Goal: Task Accomplishment & Management: Complete application form

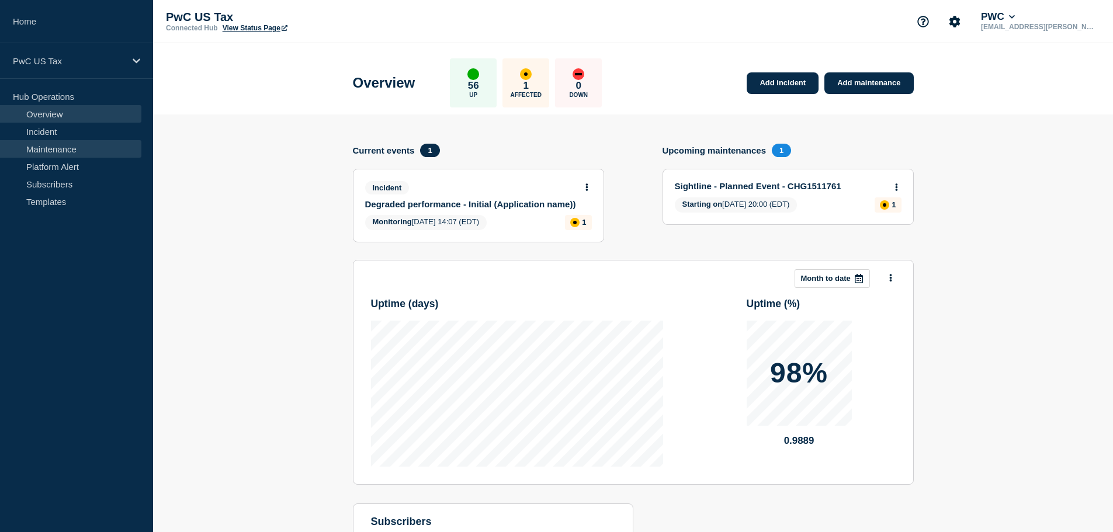
click at [57, 149] on link "Maintenance" at bounding box center [70, 149] width 141 height 18
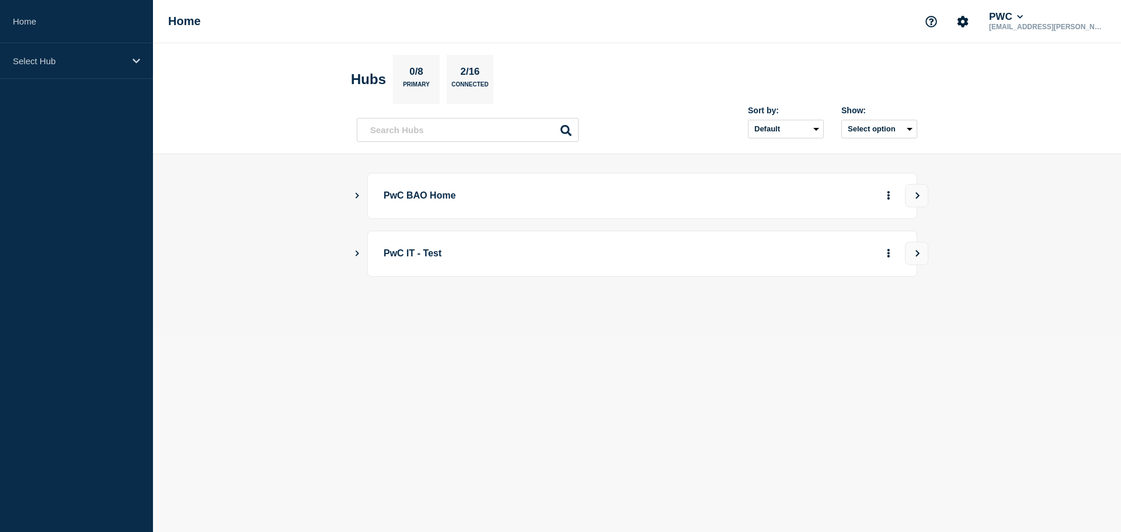
click at [361, 199] on div "PwC BAO Home" at bounding box center [637, 196] width 561 height 46
click at [360, 196] on icon "Show Connected Hubs" at bounding box center [357, 195] width 8 height 6
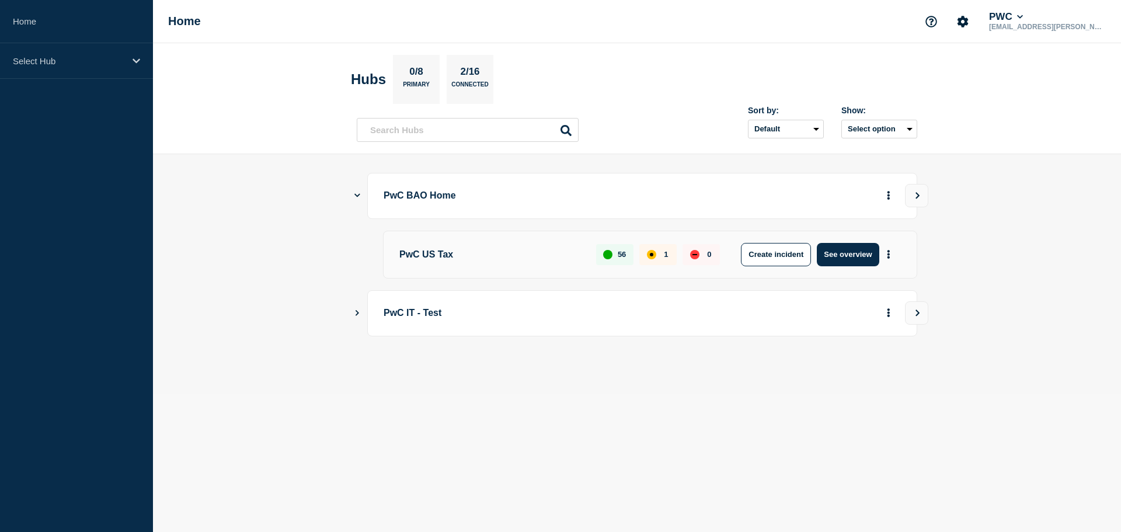
click at [412, 267] on div "PwC US Tax 56 1 0 Create incident See overview" at bounding box center [650, 255] width 534 height 48
click at [422, 260] on p "PwC US Tax" at bounding box center [490, 254] width 183 height 23
click at [46, 62] on p "Select Hub" at bounding box center [69, 61] width 112 height 10
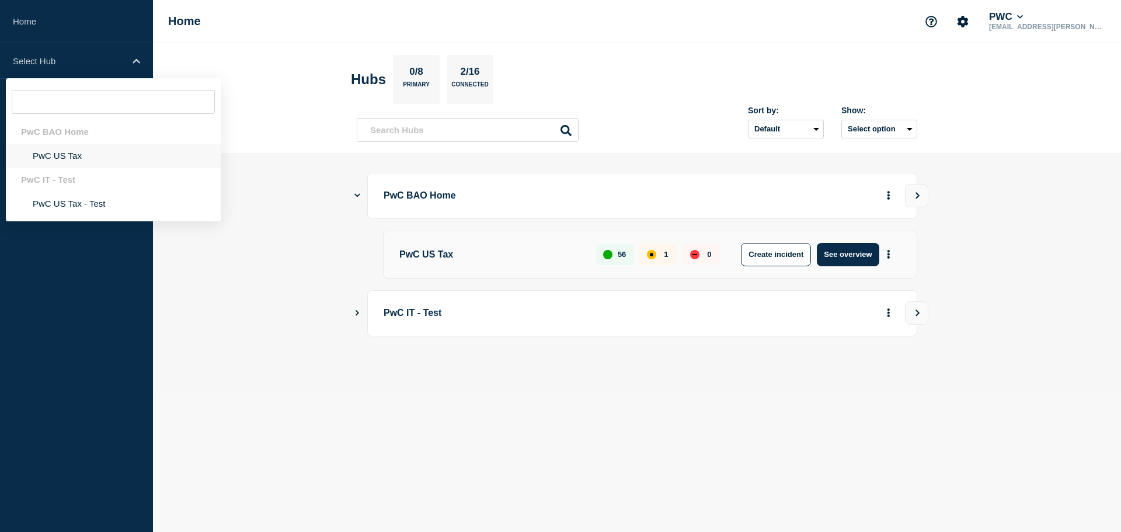
click at [52, 155] on li "PwC US Tax" at bounding box center [113, 156] width 215 height 24
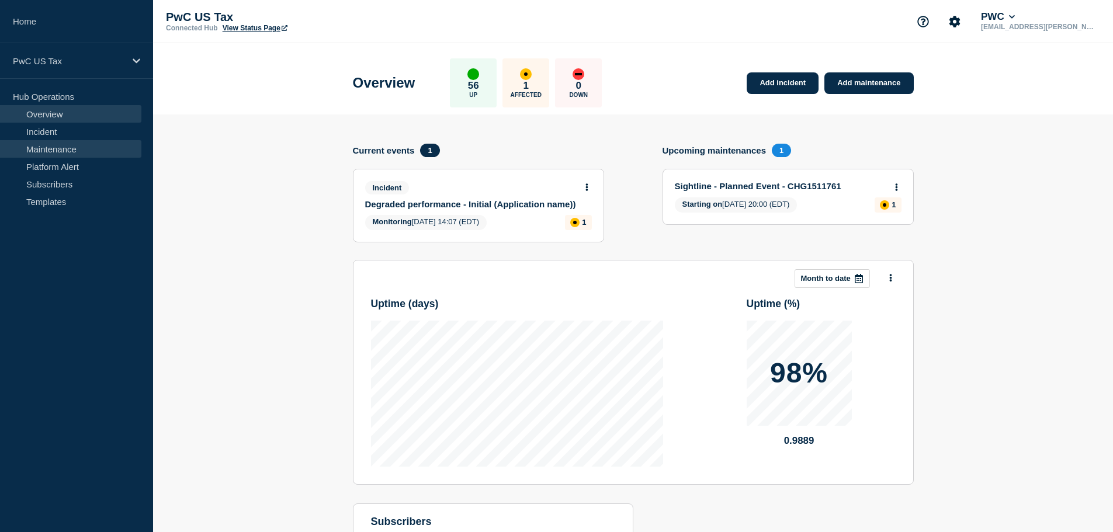
click at [53, 150] on link "Maintenance" at bounding box center [70, 149] width 141 height 18
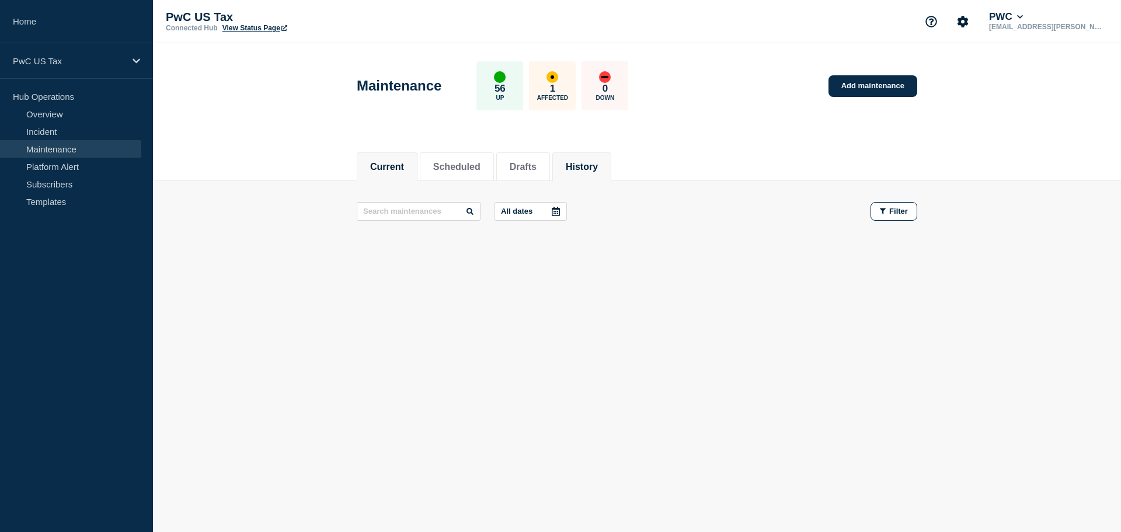
click at [594, 166] on button "History" at bounding box center [582, 167] width 32 height 11
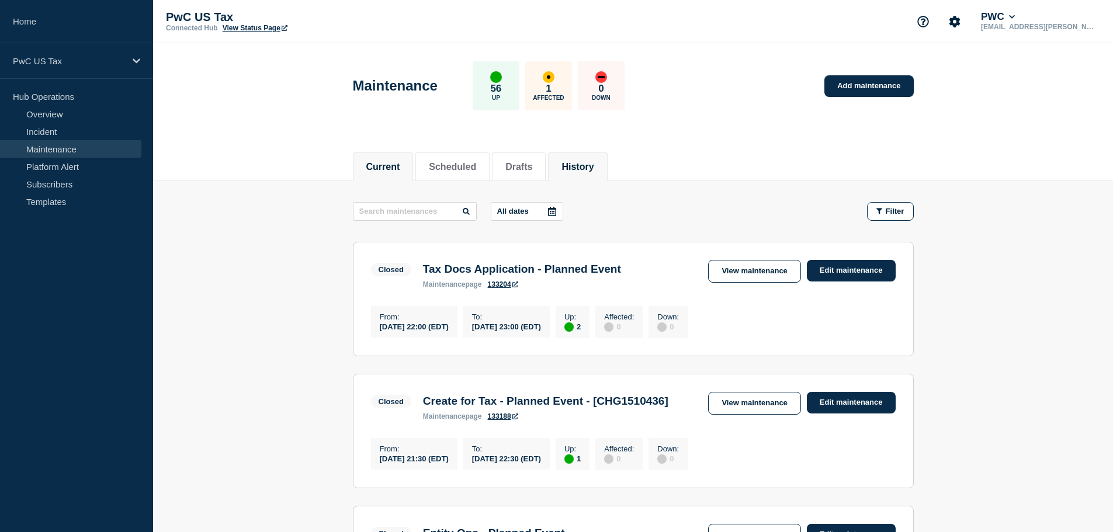
click at [380, 168] on button "Current" at bounding box center [383, 167] width 34 height 11
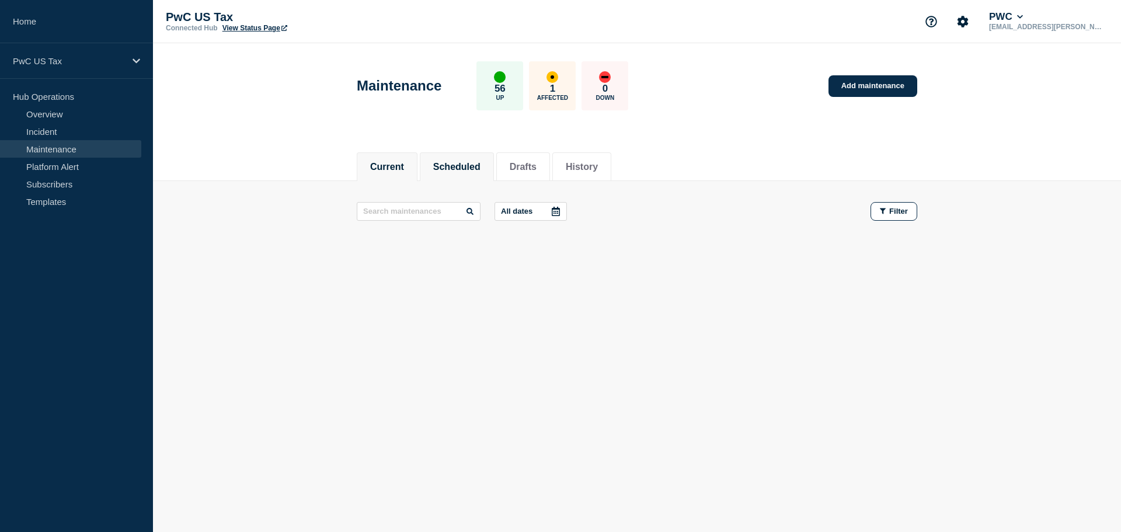
click at [462, 164] on button "Scheduled" at bounding box center [456, 167] width 47 height 11
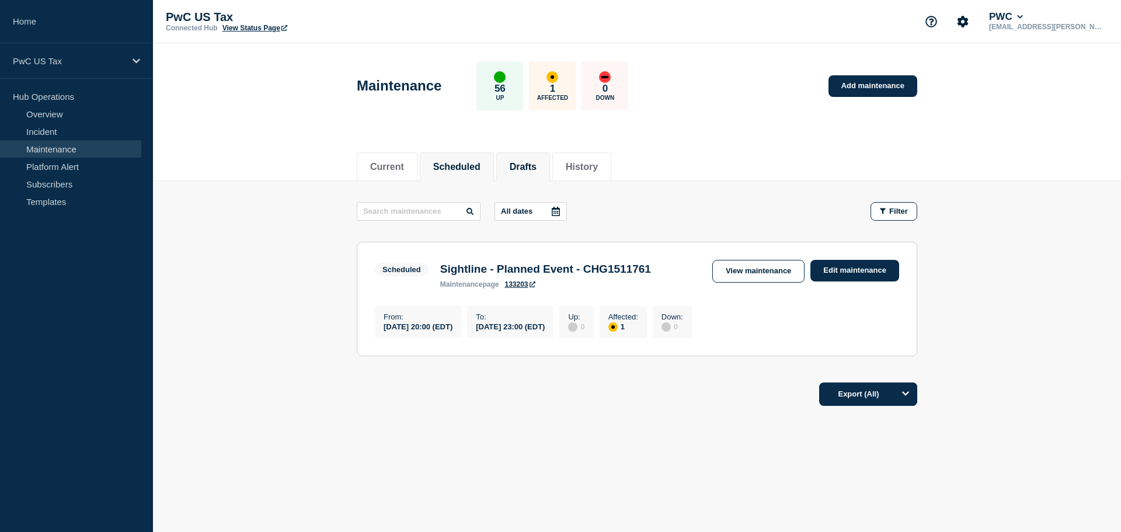
click at [535, 166] on button "Drafts" at bounding box center [523, 167] width 27 height 11
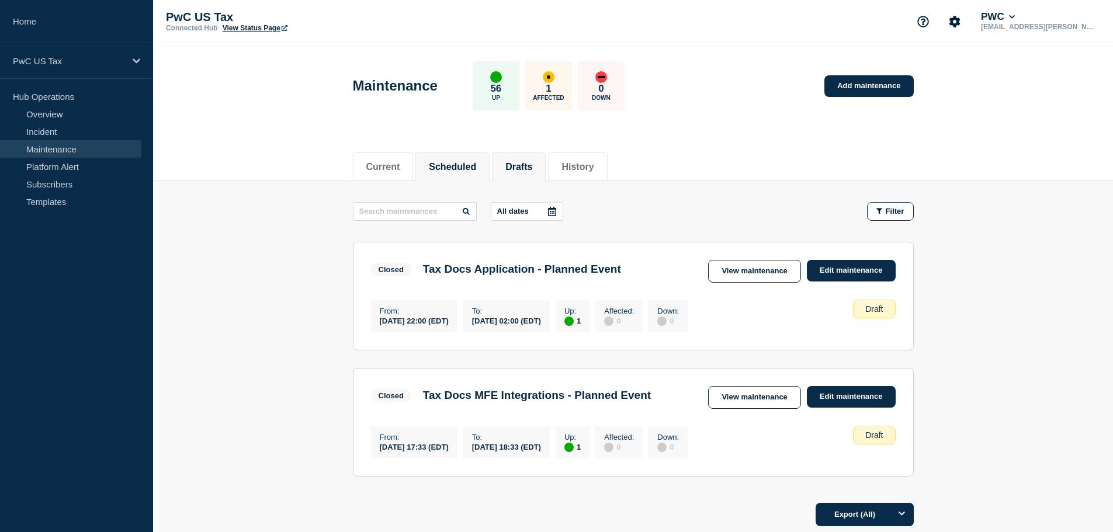
click at [445, 166] on button "Scheduled" at bounding box center [452, 167] width 47 height 11
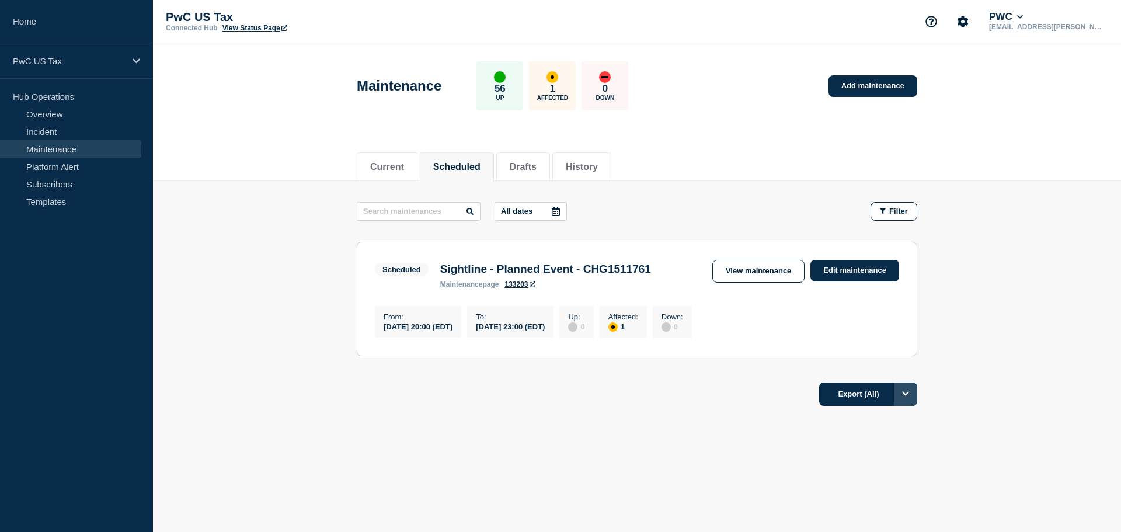
click at [906, 397] on icon "Options" at bounding box center [905, 394] width 7 height 8
click at [550, 425] on footer "Export (All) All Filtered Current page" at bounding box center [637, 399] width 968 height 51
click at [537, 169] on button "Drafts" at bounding box center [523, 167] width 27 height 11
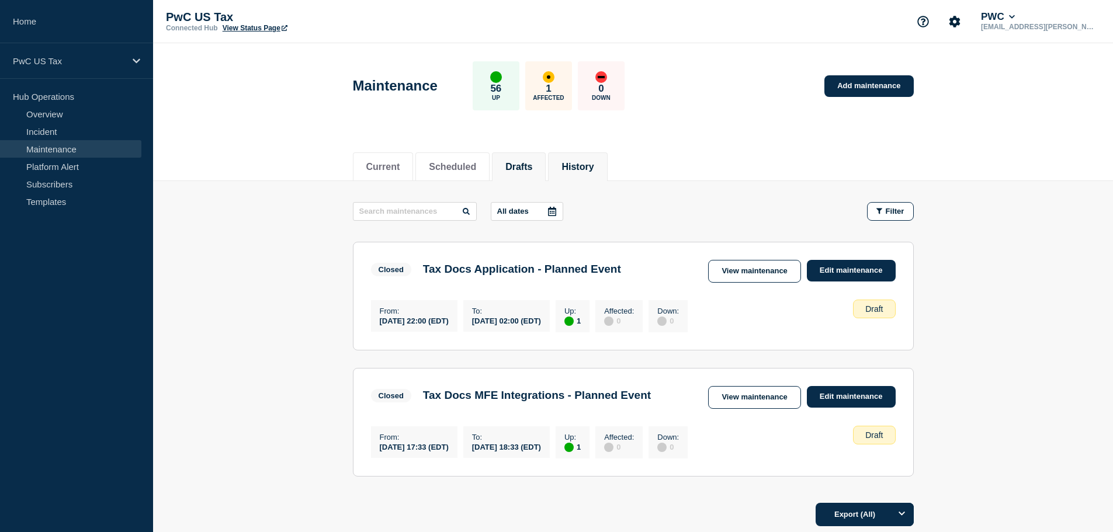
click at [593, 166] on button "History" at bounding box center [577, 167] width 32 height 11
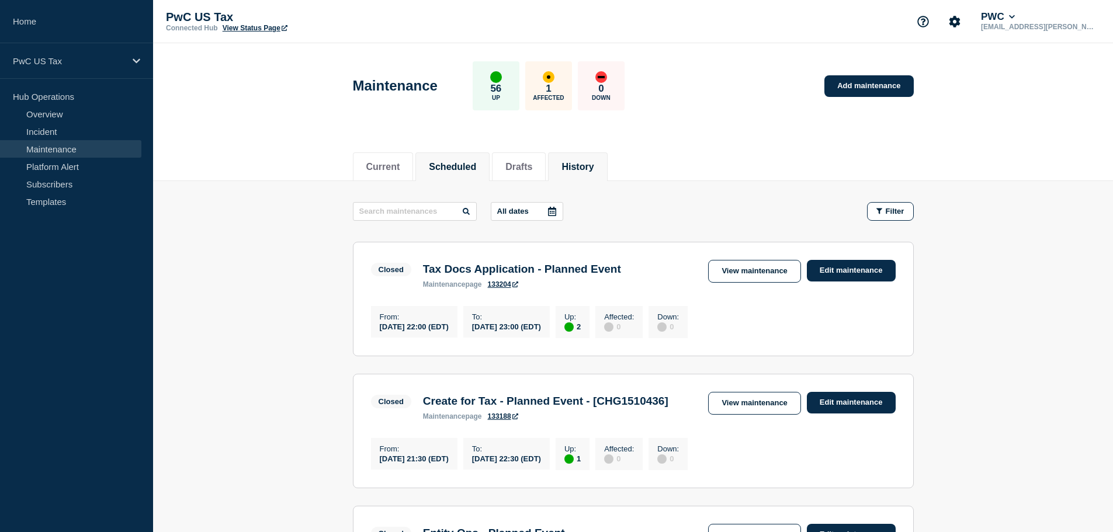
click at [464, 162] on button "Scheduled" at bounding box center [452, 167] width 47 height 11
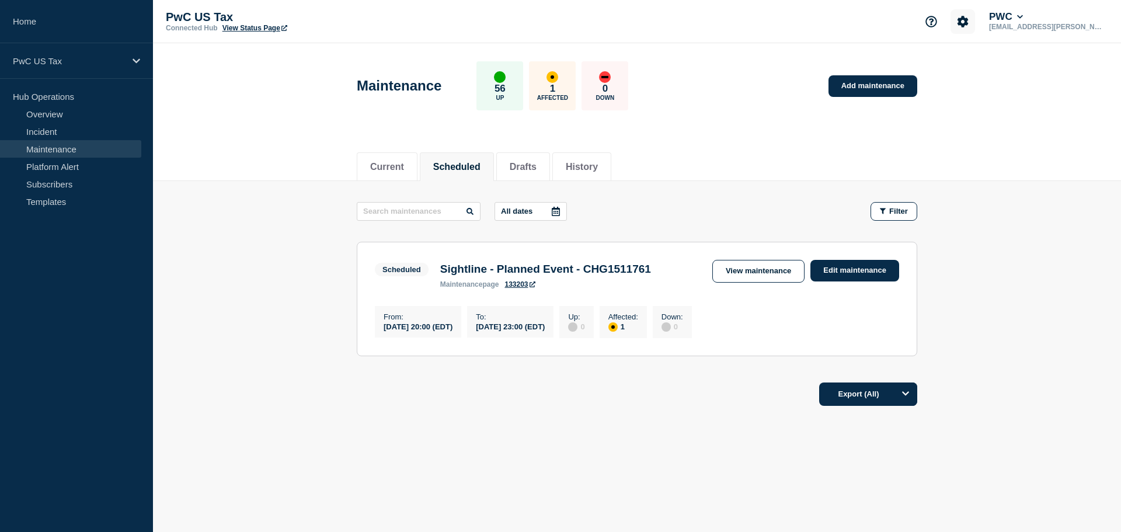
click at [967, 23] on icon "Account settings" at bounding box center [963, 21] width 11 height 11
click at [928, 24] on icon "Support" at bounding box center [932, 22] width 12 height 12
click at [919, 72] on link "Help Guides" at bounding box center [921, 69] width 48 height 10
click at [966, 23] on icon "Account settings" at bounding box center [963, 21] width 11 height 11
click at [964, 70] on link "Team Members" at bounding box center [966, 69] width 60 height 10
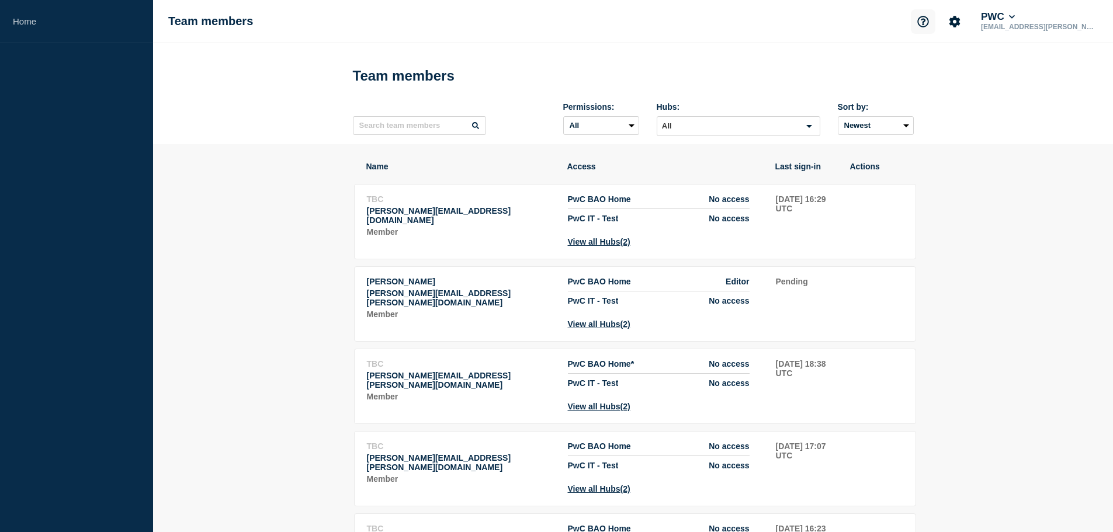
click at [919, 23] on icon "Support" at bounding box center [923, 22] width 12 height 12
click at [916, 84] on link "API Documentation" at bounding box center [925, 84] width 75 height 10
click at [35, 19] on link "Home" at bounding box center [76, 21] width 153 height 43
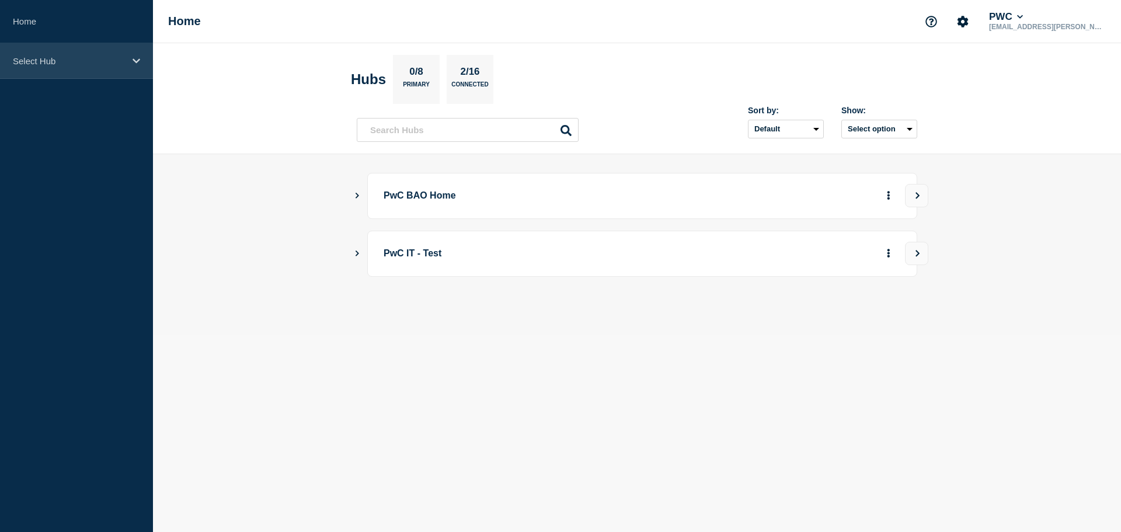
click at [62, 66] on div "Select Hub" at bounding box center [76, 61] width 153 height 36
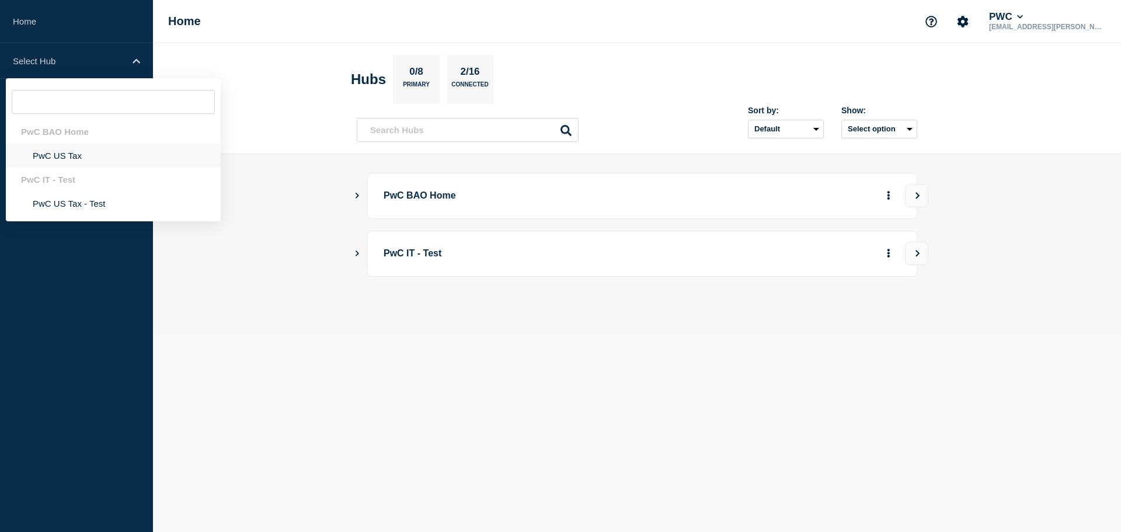
click at [61, 162] on li "PwC US Tax" at bounding box center [113, 156] width 215 height 24
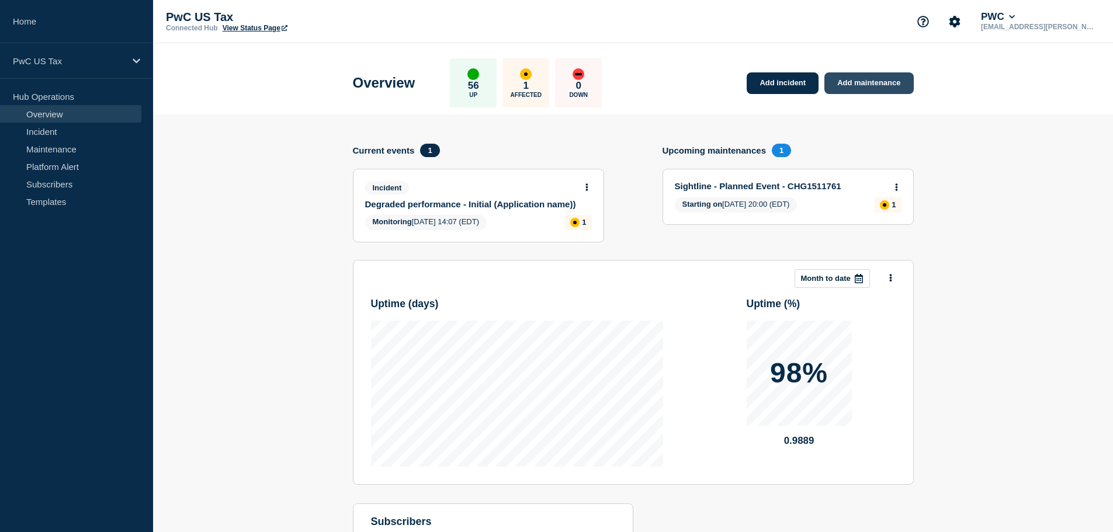
click at [871, 89] on link "Add maintenance" at bounding box center [868, 83] width 89 height 22
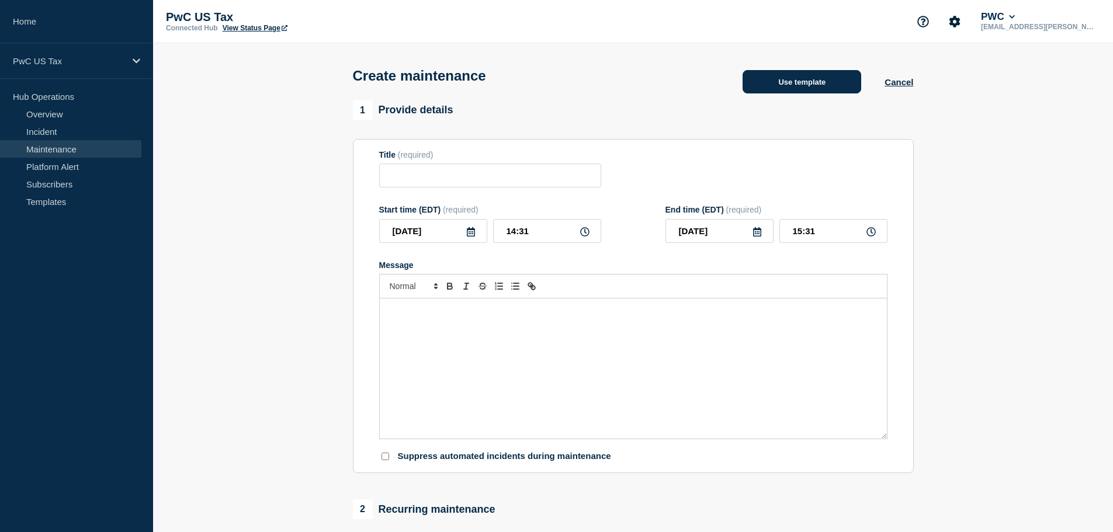
click at [787, 93] on button "Use template" at bounding box center [801, 81] width 119 height 23
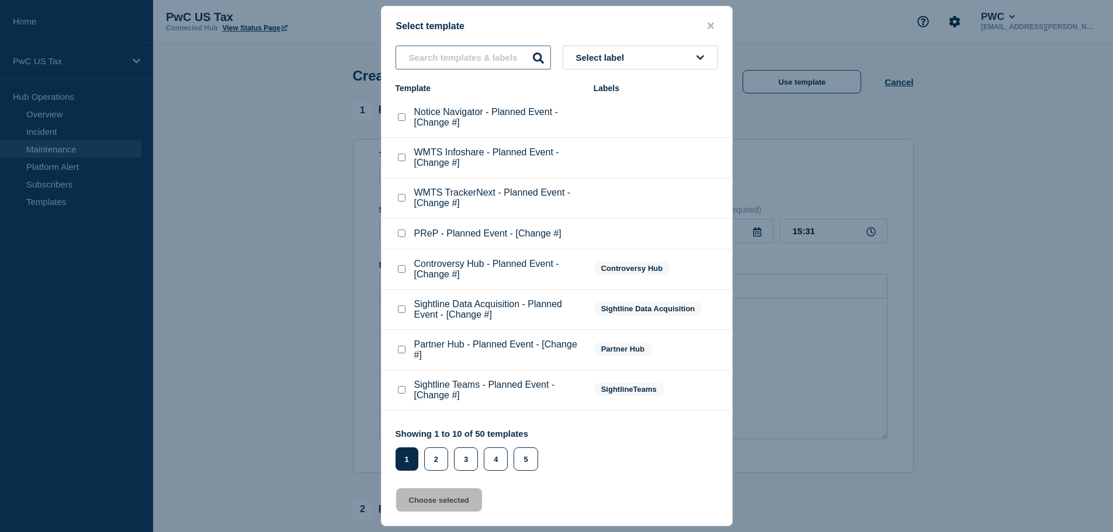
click at [440, 52] on input "text" at bounding box center [472, 58] width 155 height 24
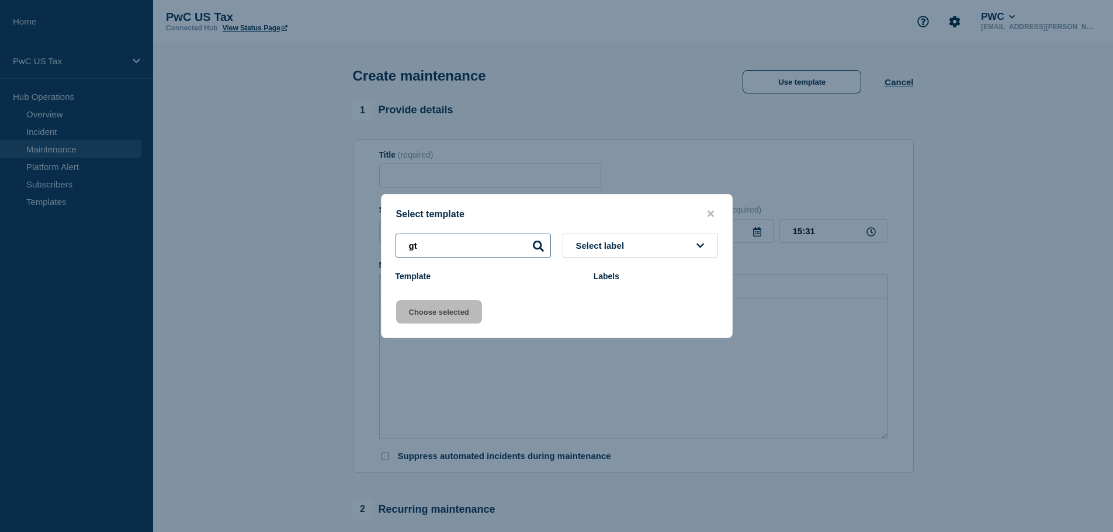
type input "g"
type input "tax docs"
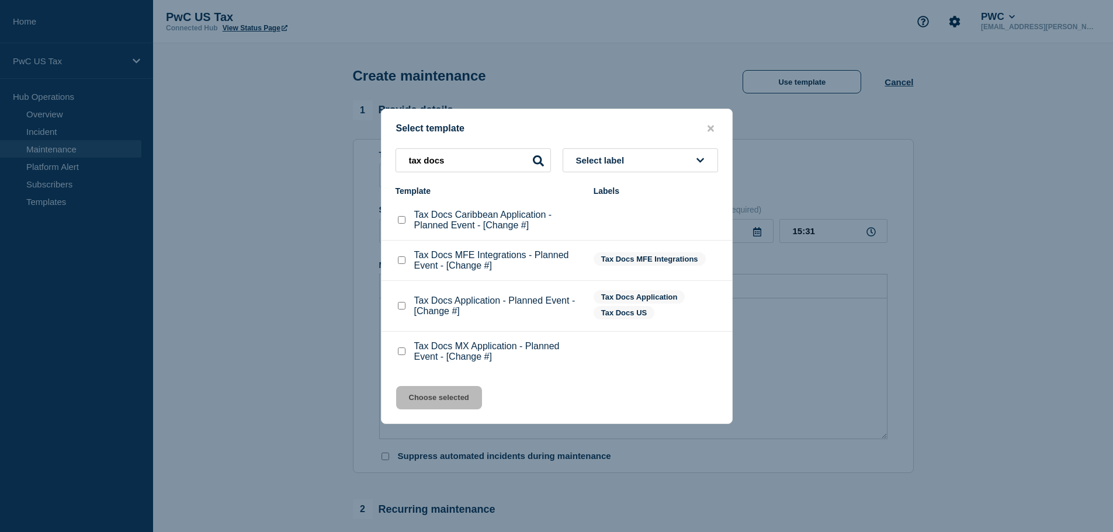
click at [402, 220] on checkbox"] "Tax Docs Caribbean Application - Planned Event - [Change #] checkbox" at bounding box center [402, 220] width 8 height 8
checkbox checkbox"] "true"
click at [457, 398] on button "Choose selected" at bounding box center [439, 397] width 86 height 23
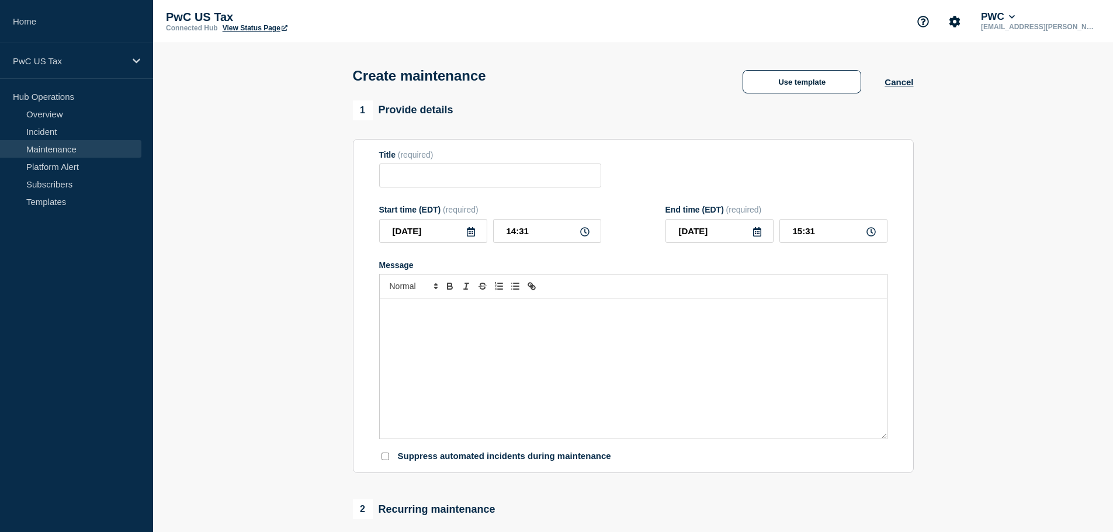
type input "Tax Docs Caribbean Application - Planned Event - [Change #]"
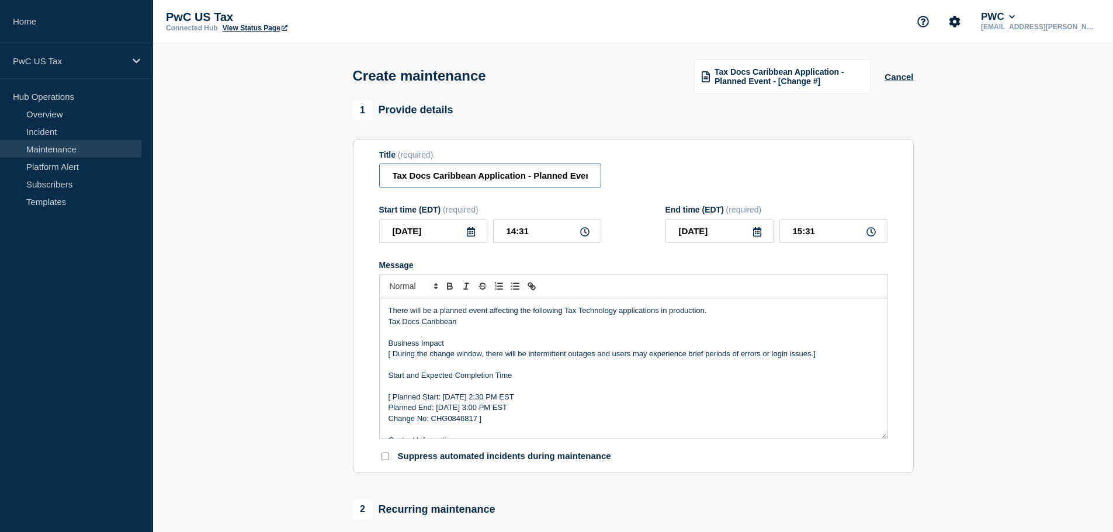
click at [517, 181] on input "Tax Docs Caribbean Application - Planned Event - [Change #]" at bounding box center [490, 176] width 222 height 24
click at [569, 179] on input "Tax Docs Caribbean Application - Planned Event - [Change #]" at bounding box center [490, 176] width 222 height 24
drag, startPoint x: 560, startPoint y: 178, endPoint x: 263, endPoint y: 175, distance: 296.1
click at [263, 175] on section "1 Provide details Title (required) Tax Docs Caribbean Application - Planned Eve…" at bounding box center [633, 536] width 960 height 872
